Goal: Use online tool/utility: Utilize a website feature to perform a specific function

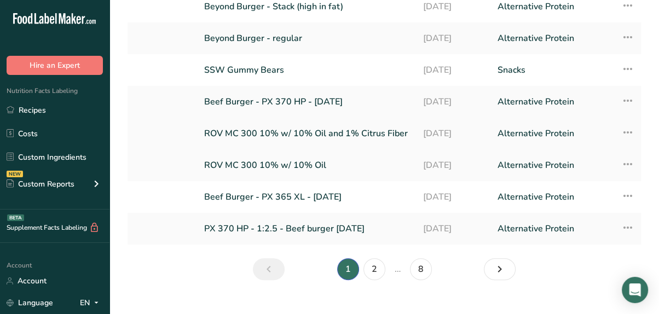
scroll to position [178, 0]
click at [301, 225] on link "PX 370 HP - 1:2.5 - Beef burger [DATE]" at bounding box center [307, 228] width 206 height 23
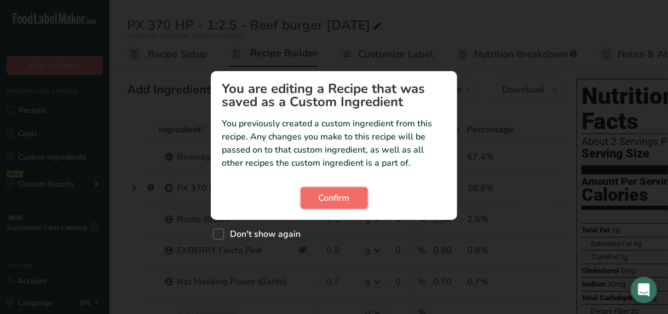
click at [334, 192] on span "Confirm" at bounding box center [333, 198] width 31 height 13
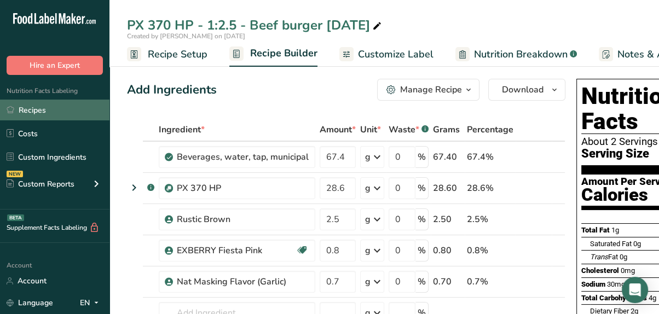
click at [55, 109] on link "Recipes" at bounding box center [54, 110] width 109 height 21
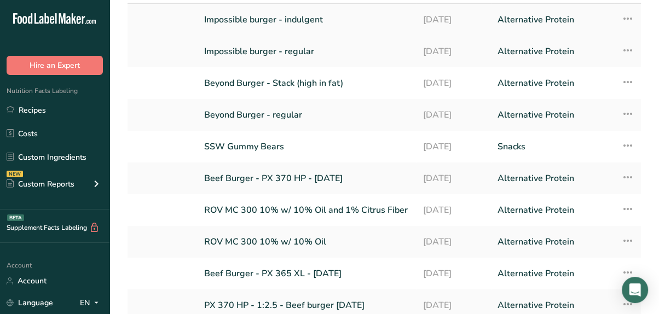
scroll to position [102, 0]
click at [268, 170] on link "Beef Burger - PX 370 HP - Sept 2025" at bounding box center [307, 177] width 206 height 23
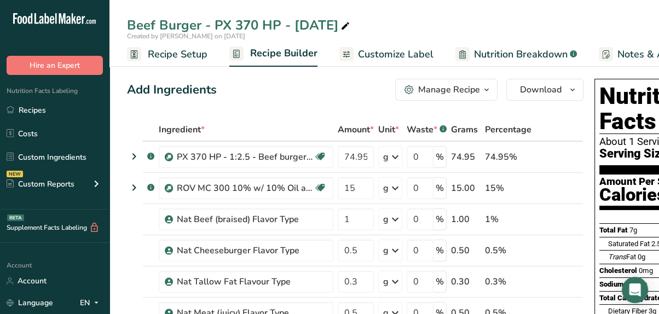
click at [515, 51] on span "Nutrition Breakdown" at bounding box center [521, 54] width 94 height 15
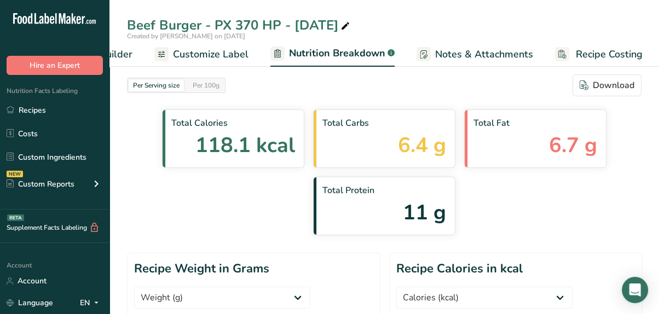
scroll to position [141, 0]
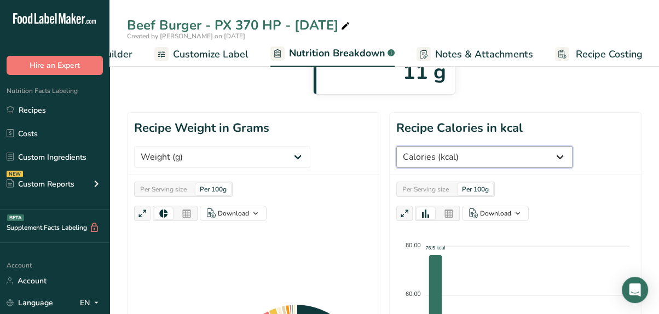
click at [518, 150] on select "Weight (g) Calories (kcal) Energy KJ (kj) Total Fat (g) Saturated Fat (g) Trans…" at bounding box center [484, 157] width 176 height 22
select select "Vitamin D"
click at [396, 146] on select "Weight (g) Calories (kcal) Energy KJ (kj) Total Fat (g) Saturated Fat (g) Trans…" at bounding box center [484, 157] width 176 height 22
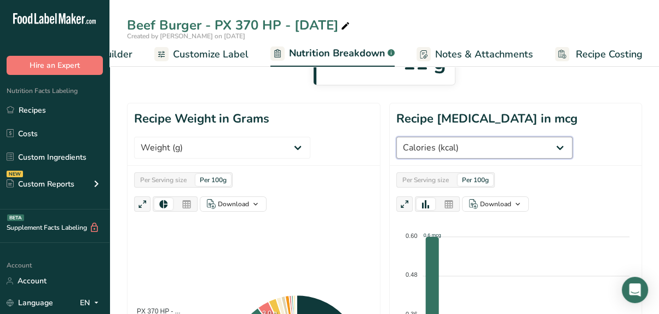
scroll to position [147, 0]
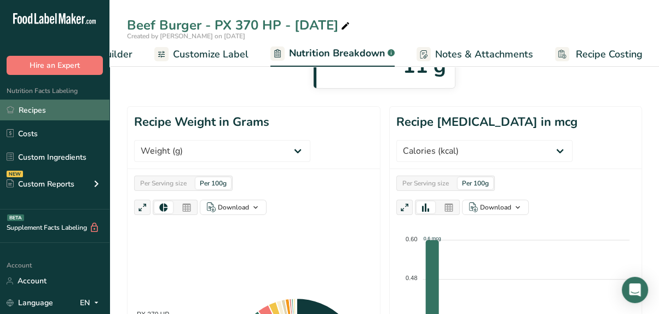
click at [37, 114] on link "Recipes" at bounding box center [54, 110] width 109 height 21
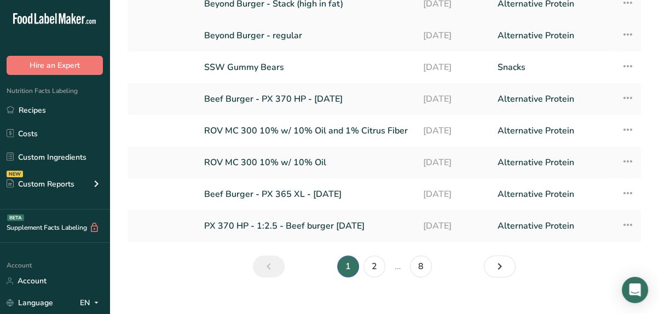
scroll to position [195, 0]
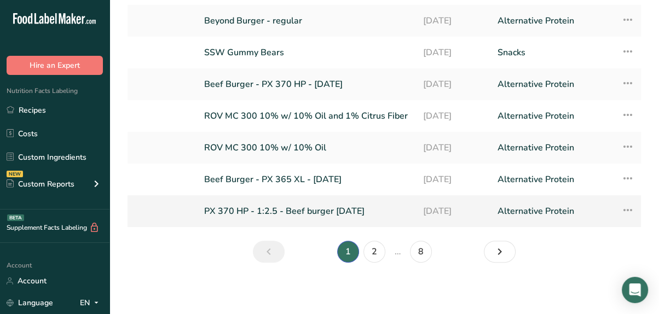
click at [293, 212] on link "PX 370 HP - 1:2.5 - Beef burger Sept 2025" at bounding box center [307, 211] width 206 height 23
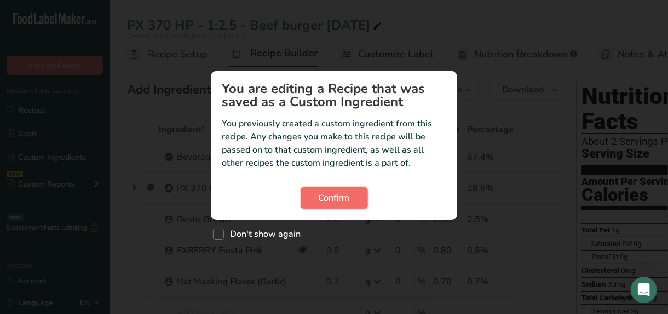
click at [335, 198] on span "Confirm" at bounding box center [333, 198] width 31 height 13
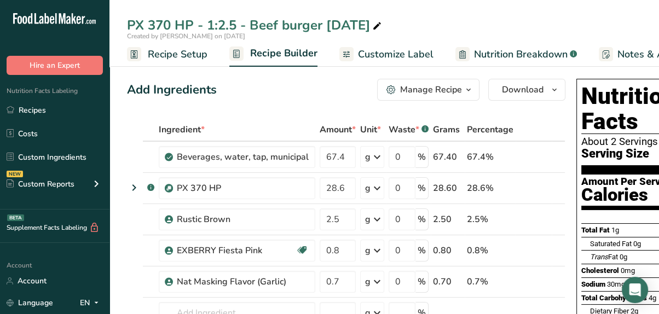
click at [494, 54] on span "Nutrition Breakdown" at bounding box center [521, 54] width 94 height 15
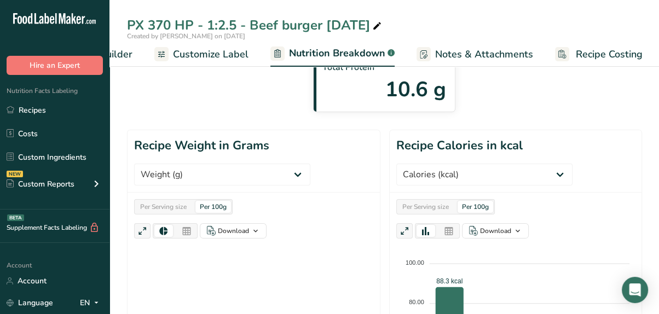
scroll to position [124, 0]
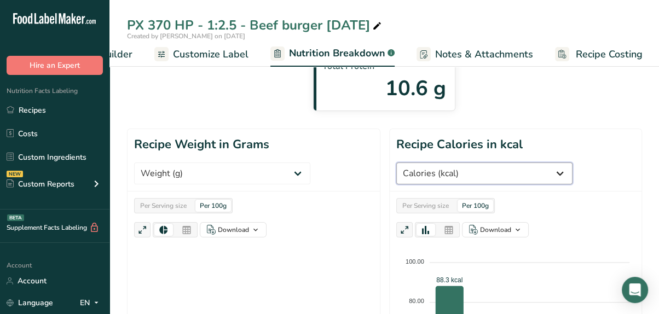
click at [519, 175] on select "Weight (g) Calories (kcal) Energy KJ (kj) Total Fat (g) Saturated Fat (g) Trans…" at bounding box center [484, 174] width 176 height 22
select select "Vitamin D"
click at [396, 163] on select "Weight (g) Calories (kcal) Energy KJ (kj) Total Fat (g) Saturated Fat (g) Trans…" at bounding box center [484, 174] width 176 height 22
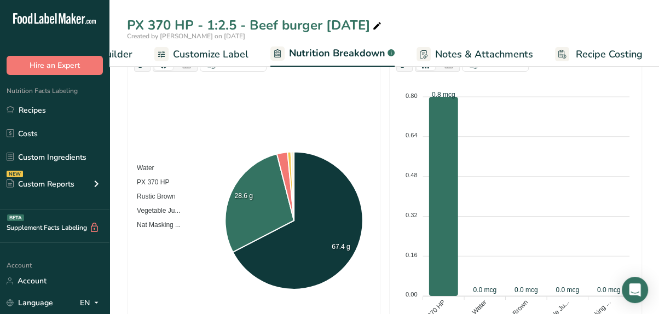
scroll to position [292, 0]
